Goal: Check status: Check status

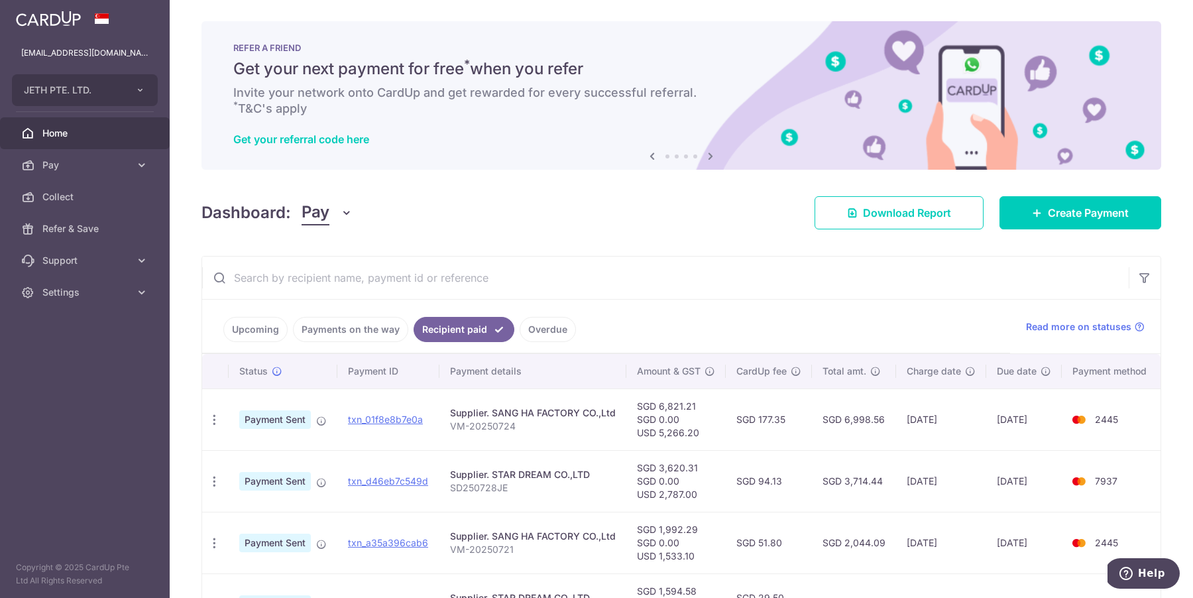
click at [267, 326] on link "Upcoming" at bounding box center [255, 329] width 64 height 25
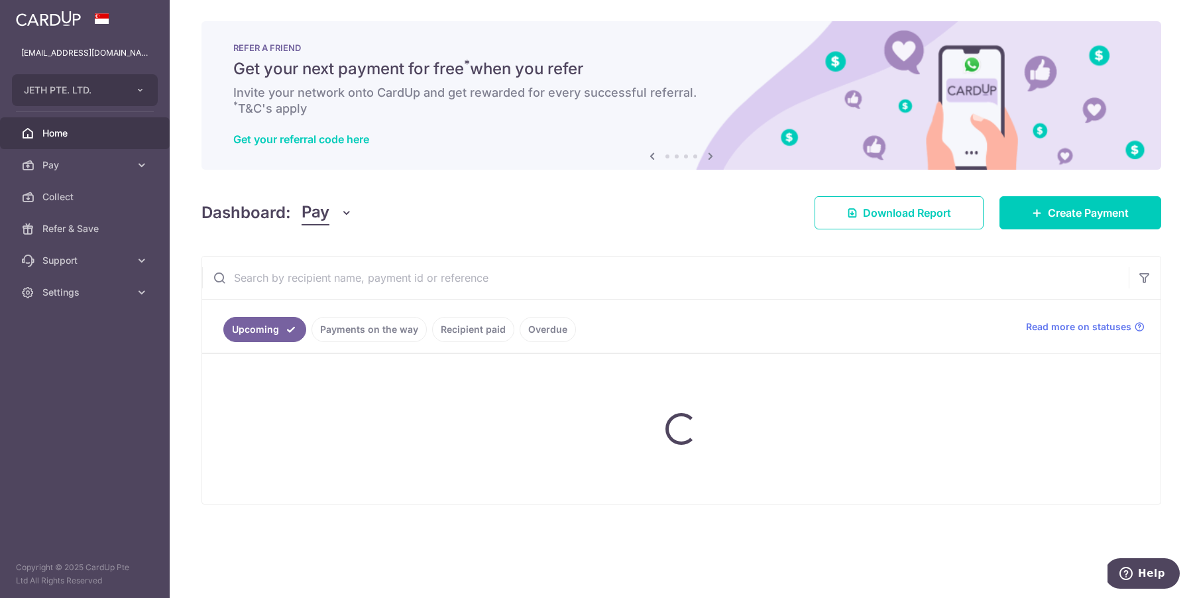
click at [398, 339] on ul "Upcoming Payments on the way Recipient paid Overdue" at bounding box center [606, 327] width 808 height 54
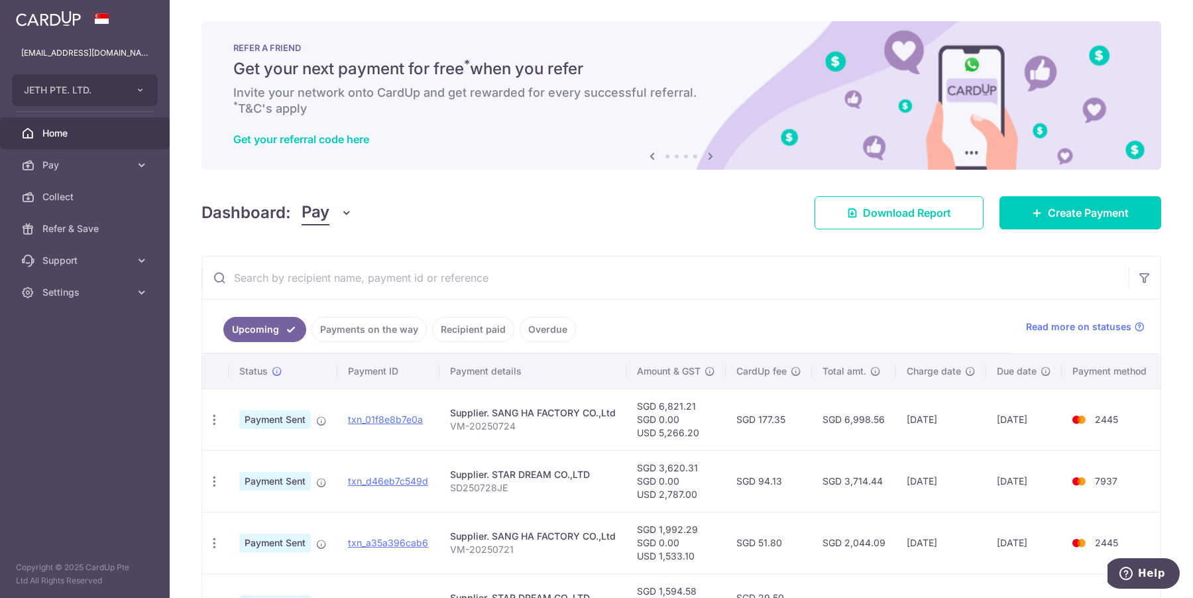
click at [400, 323] on link "Payments on the way" at bounding box center [369, 329] width 115 height 25
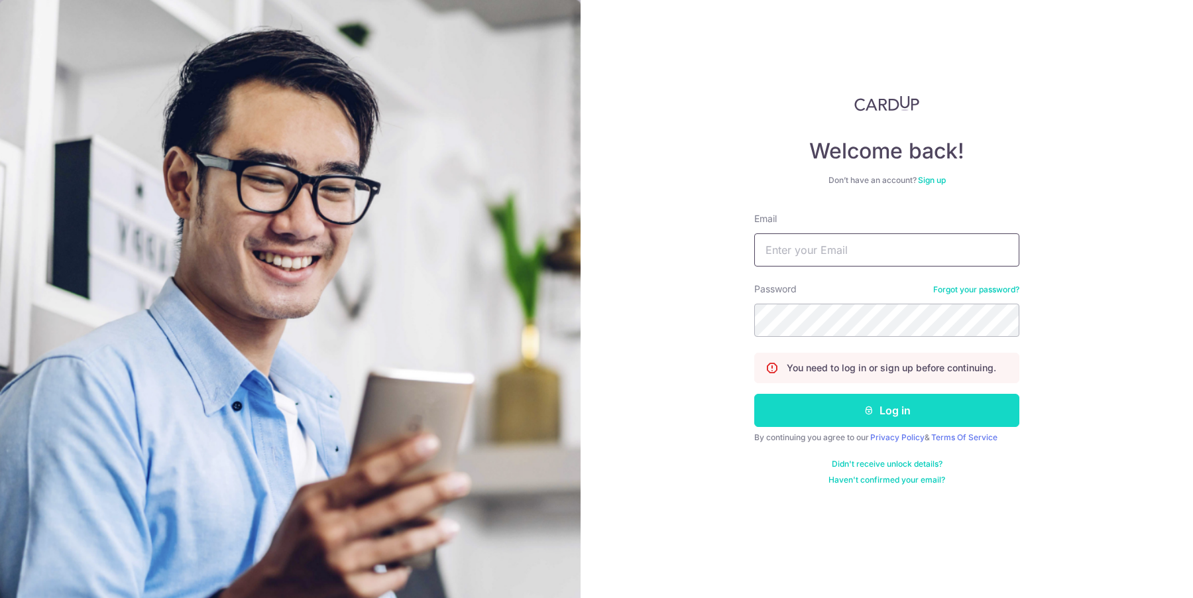
type input "[EMAIL_ADDRESS][DOMAIN_NAME]"
click at [831, 414] on button "Log in" at bounding box center [887, 410] width 265 height 33
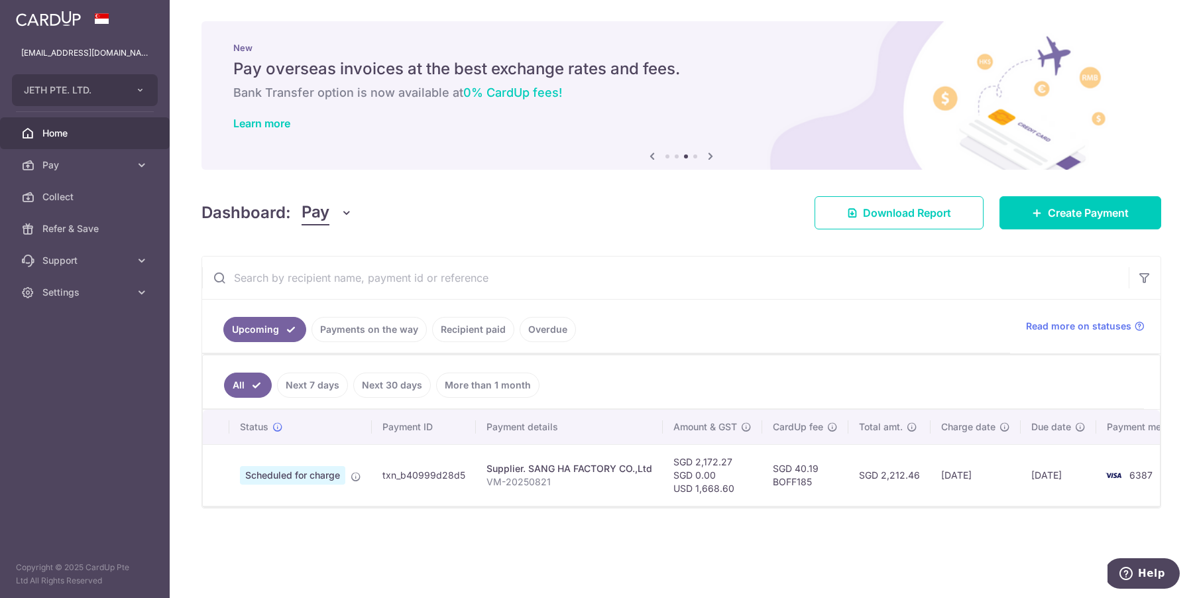
click at [436, 474] on td "txn_b40999d28d5" at bounding box center [424, 475] width 104 height 62
copy tr "txn_b40999d28d5"
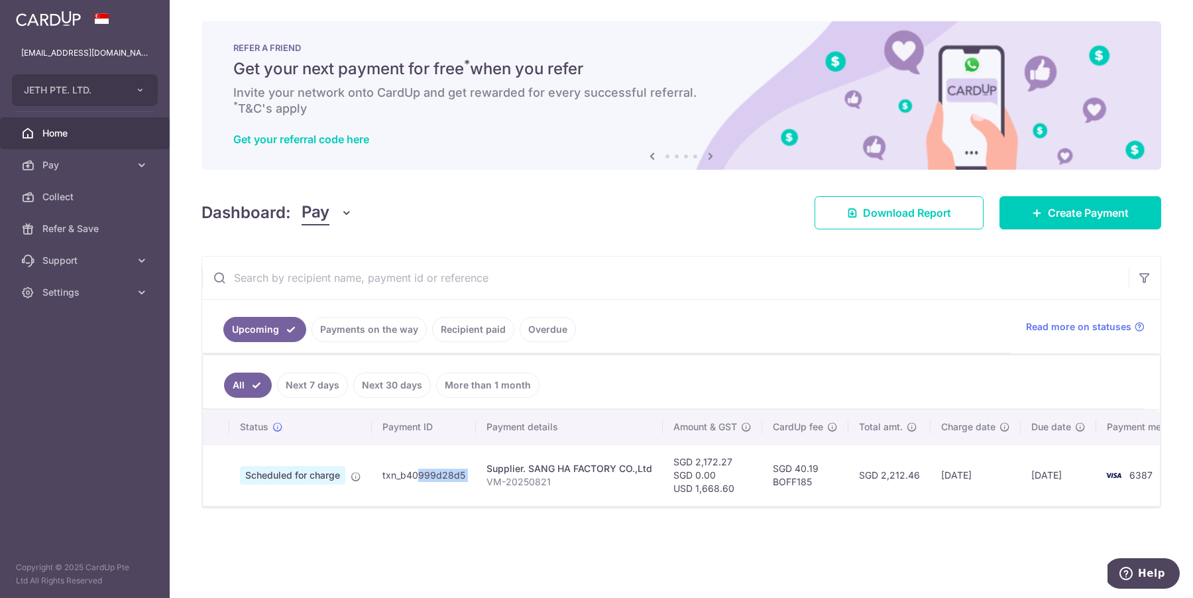
click at [644, 340] on ul "Upcoming Payments on the way Recipient paid Overdue" at bounding box center [606, 327] width 808 height 54
click at [699, 268] on input "text" at bounding box center [665, 278] width 927 height 42
